Goal: Task Accomplishment & Management: Use online tool/utility

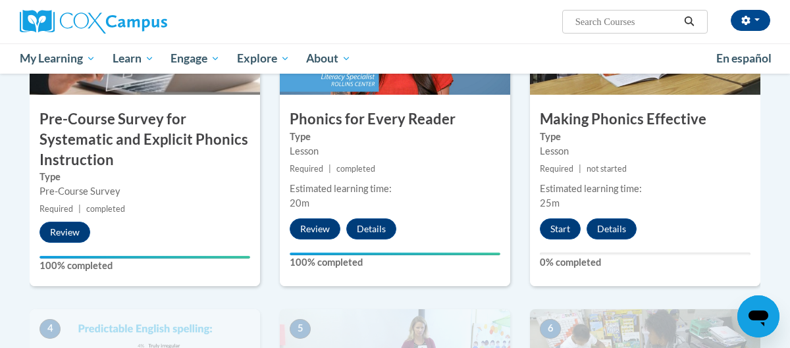
scroll to position [413, 0]
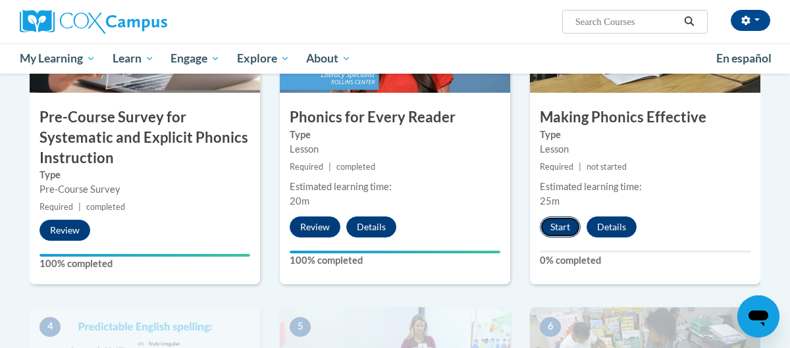
click at [556, 221] on button "Start" at bounding box center [560, 227] width 41 height 21
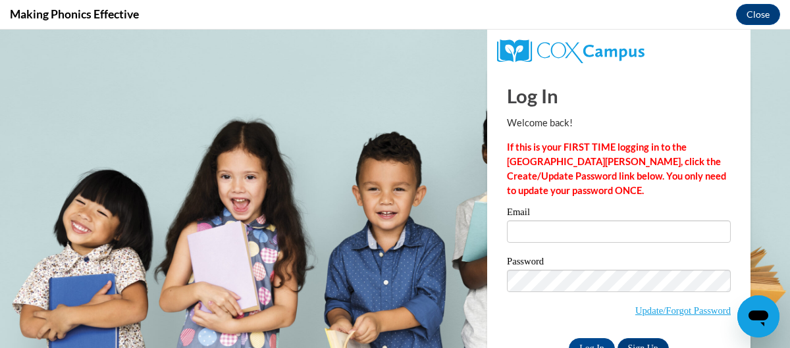
scroll to position [0, 0]
click at [556, 223] on input "Email" at bounding box center [619, 232] width 224 height 22
type input "[PERSON_NAME][EMAIL_ADDRESS][DOMAIN_NAME]"
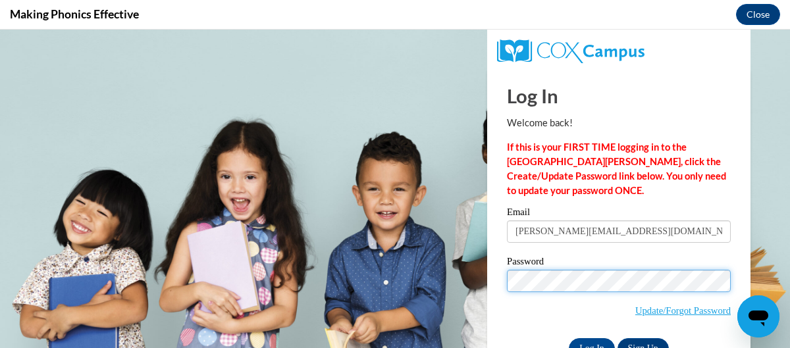
click at [569, 338] on input "Log In" at bounding box center [592, 348] width 46 height 21
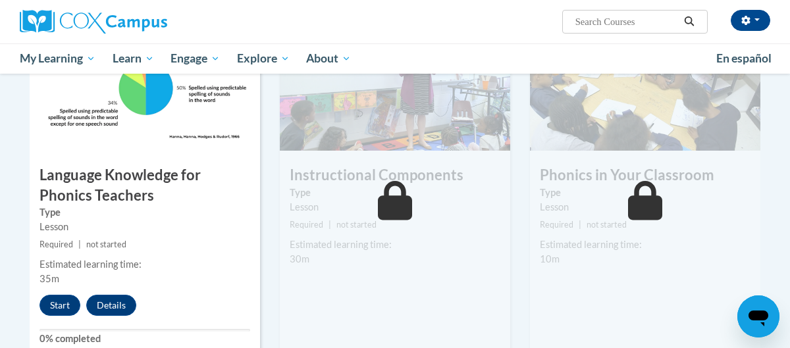
scroll to position [713, 0]
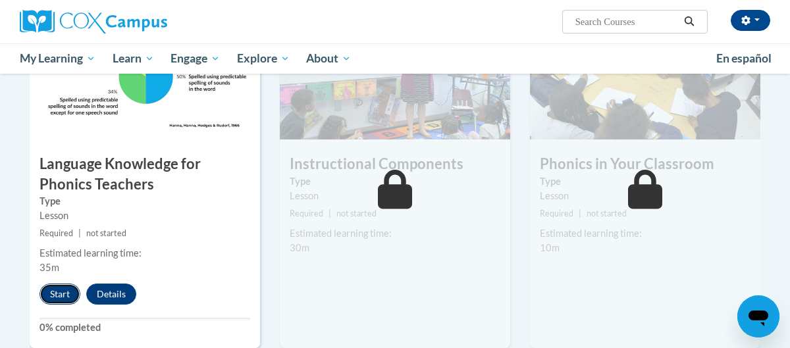
click at [71, 292] on button "Start" at bounding box center [60, 294] width 41 height 21
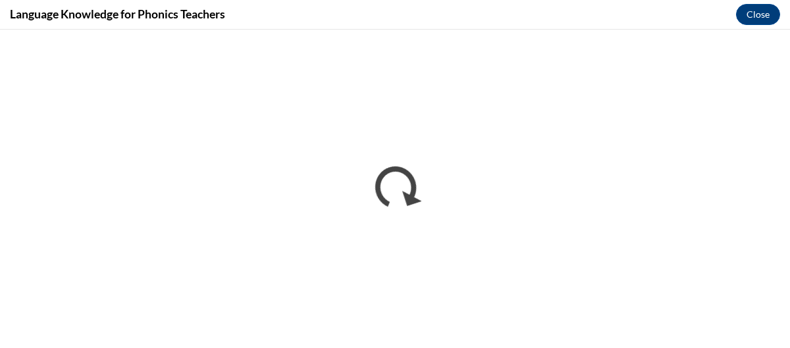
scroll to position [0, 0]
